Goal: Find specific page/section: Find specific page/section

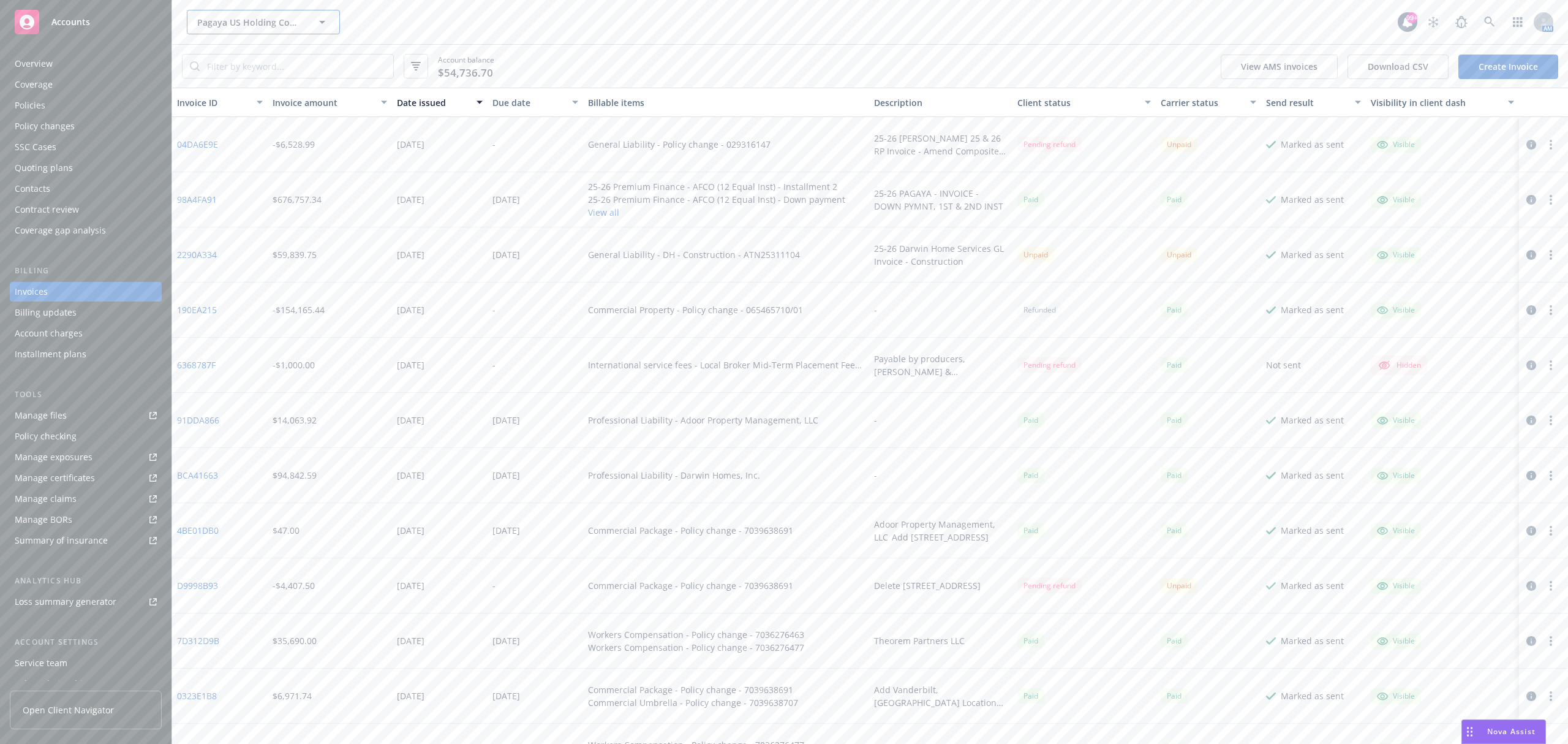
click at [221, 28] on button "Pagaya US Holding Company LLC" at bounding box center [263, 22] width 153 height 25
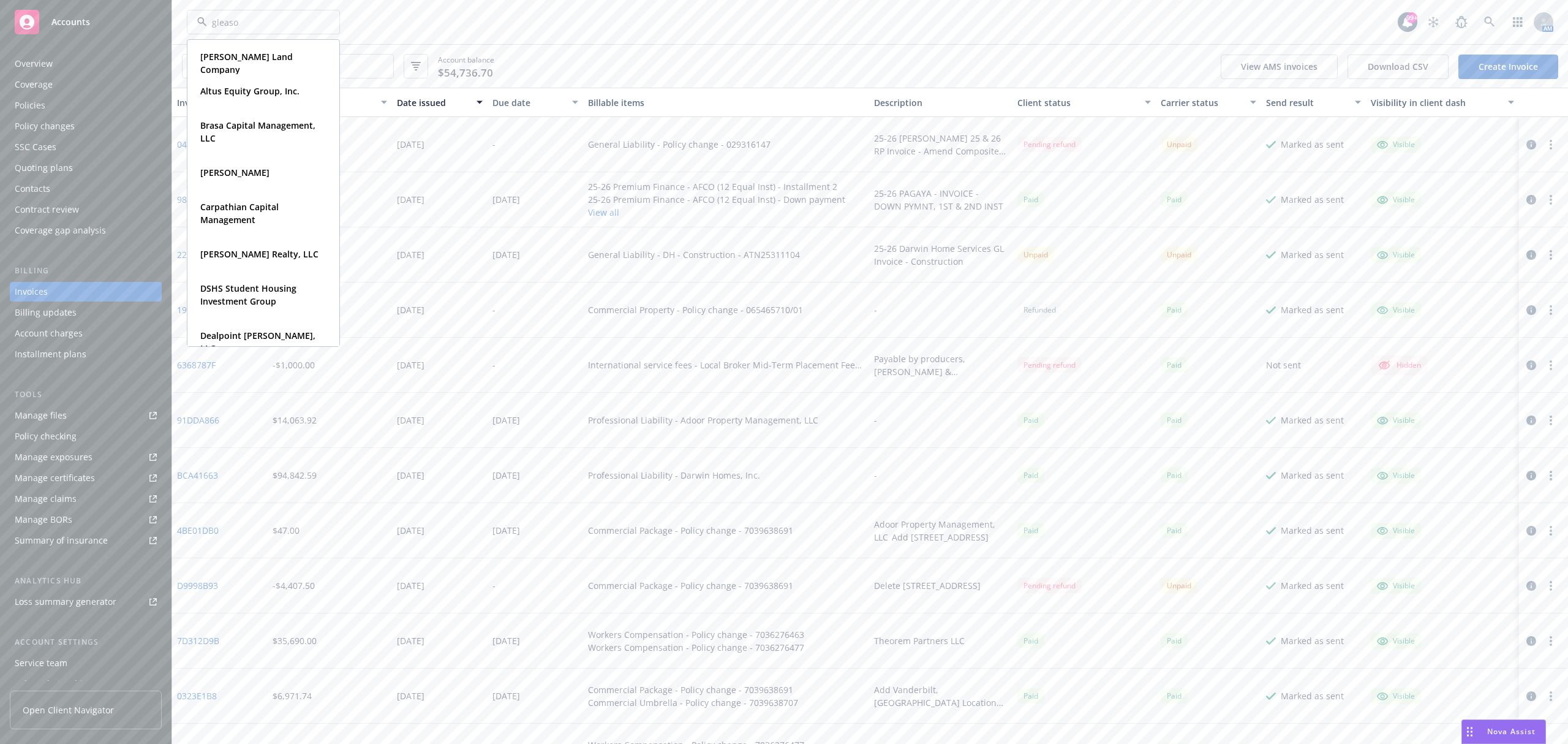
type input "[PERSON_NAME]"
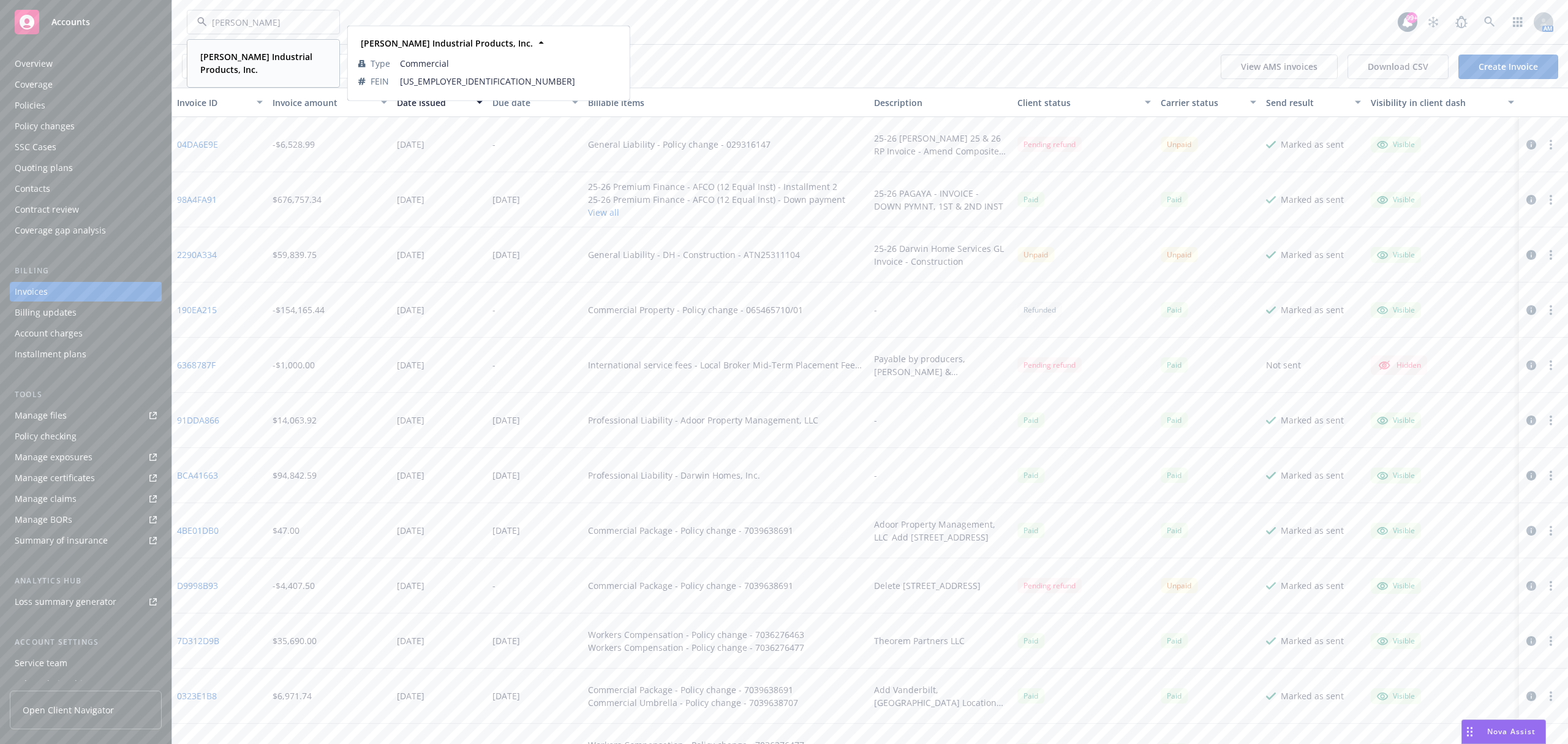
click at [238, 57] on strong "[PERSON_NAME] Industrial Products, Inc." at bounding box center [256, 63] width 112 height 25
click at [96, 106] on div "Policies" at bounding box center [86, 105] width 142 height 20
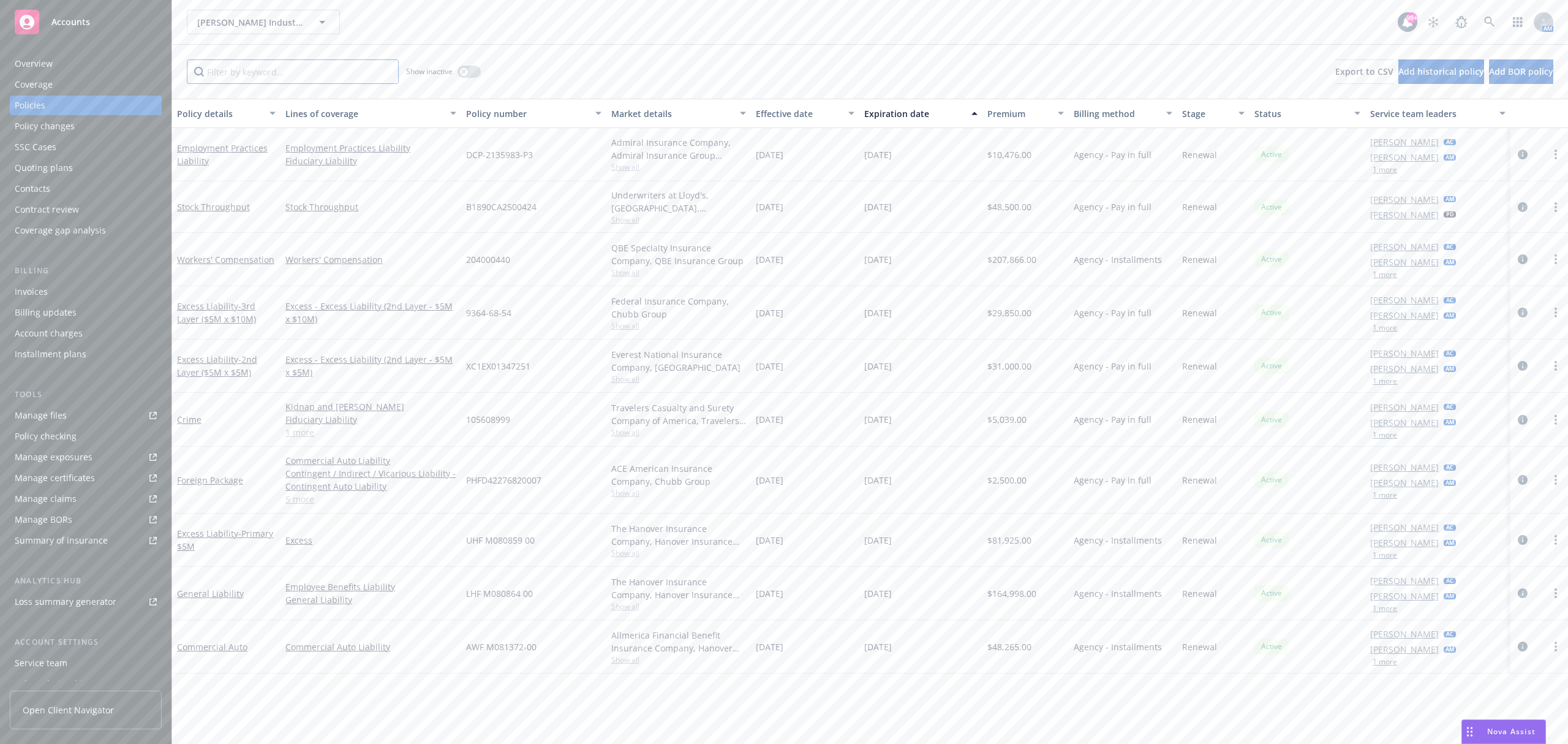
click at [275, 68] on input "Filter by keyword..." at bounding box center [293, 72] width 212 height 25
type input "a"
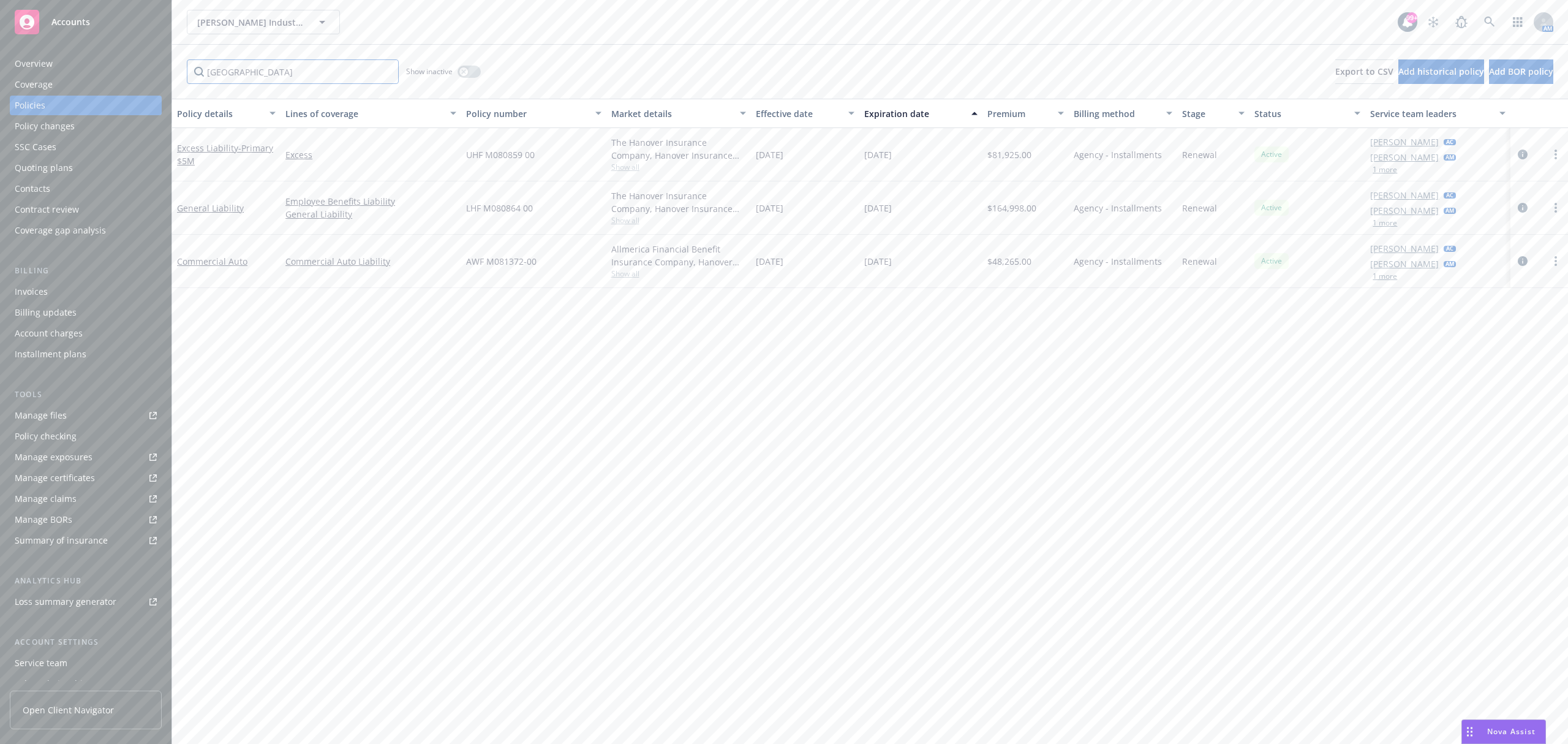
type input "[GEOGRAPHIC_DATA]"
